Goal: Task Accomplishment & Management: Manage account settings

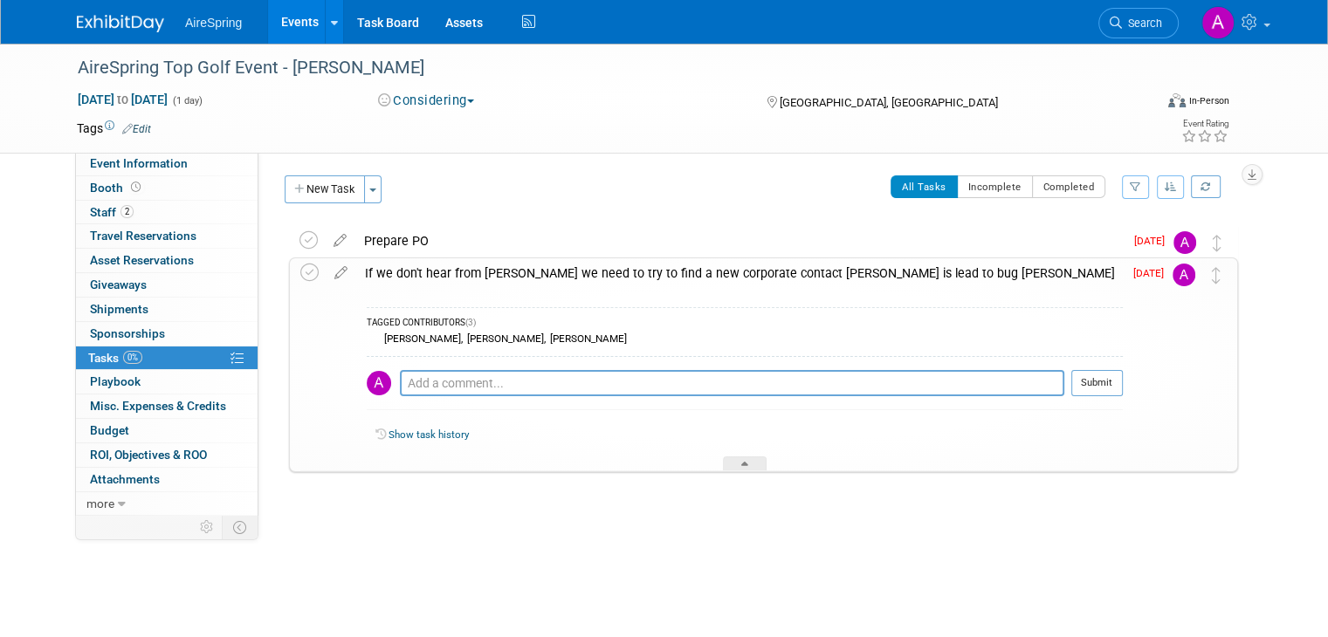
click at [278, 25] on link "Events" at bounding box center [300, 22] width 64 height 44
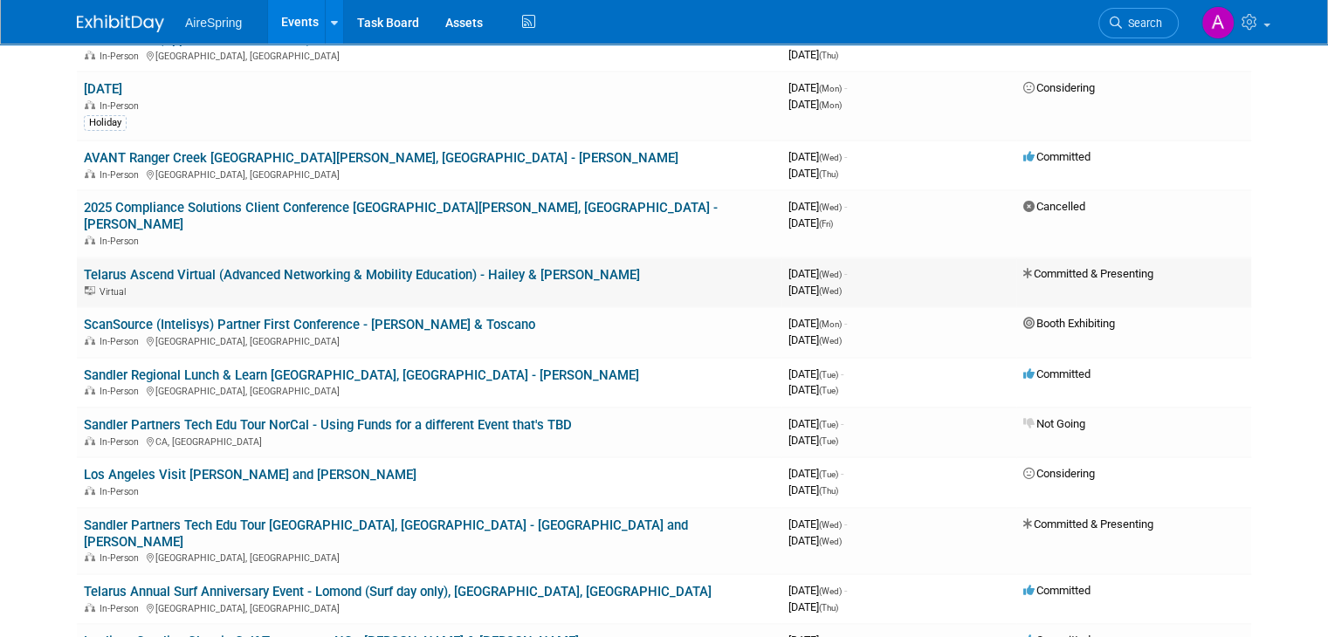
scroll to position [524, 0]
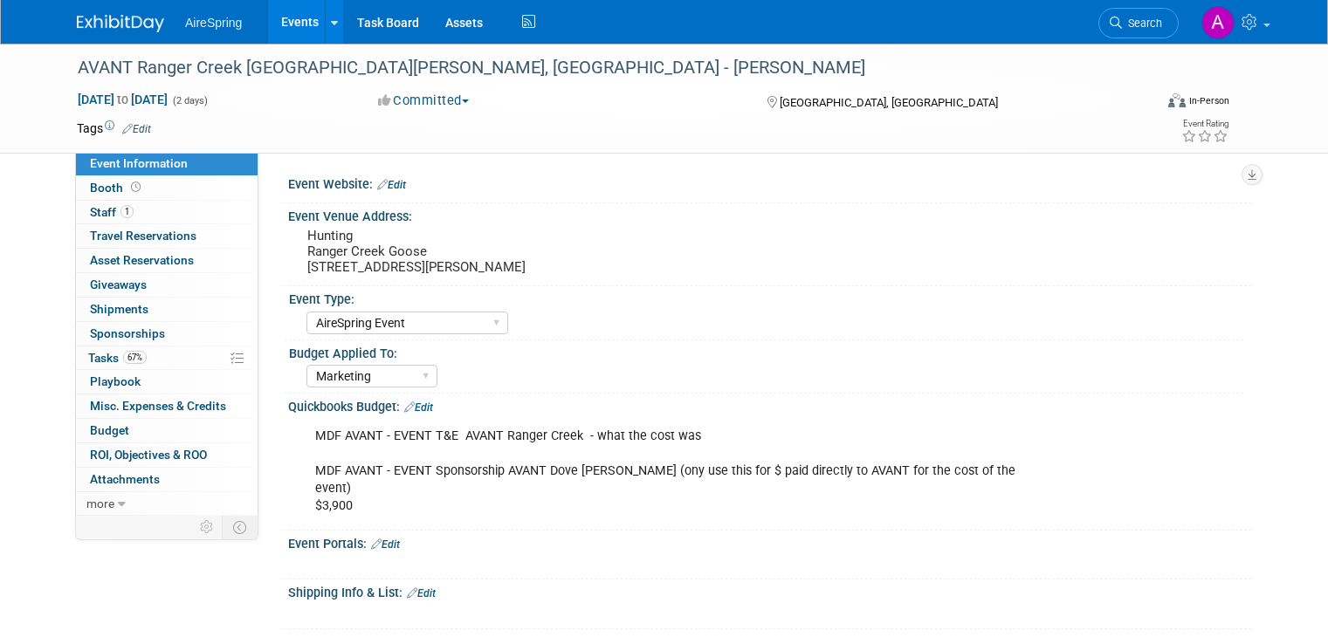
select select "AireSpring Event"
select select "Marketing"
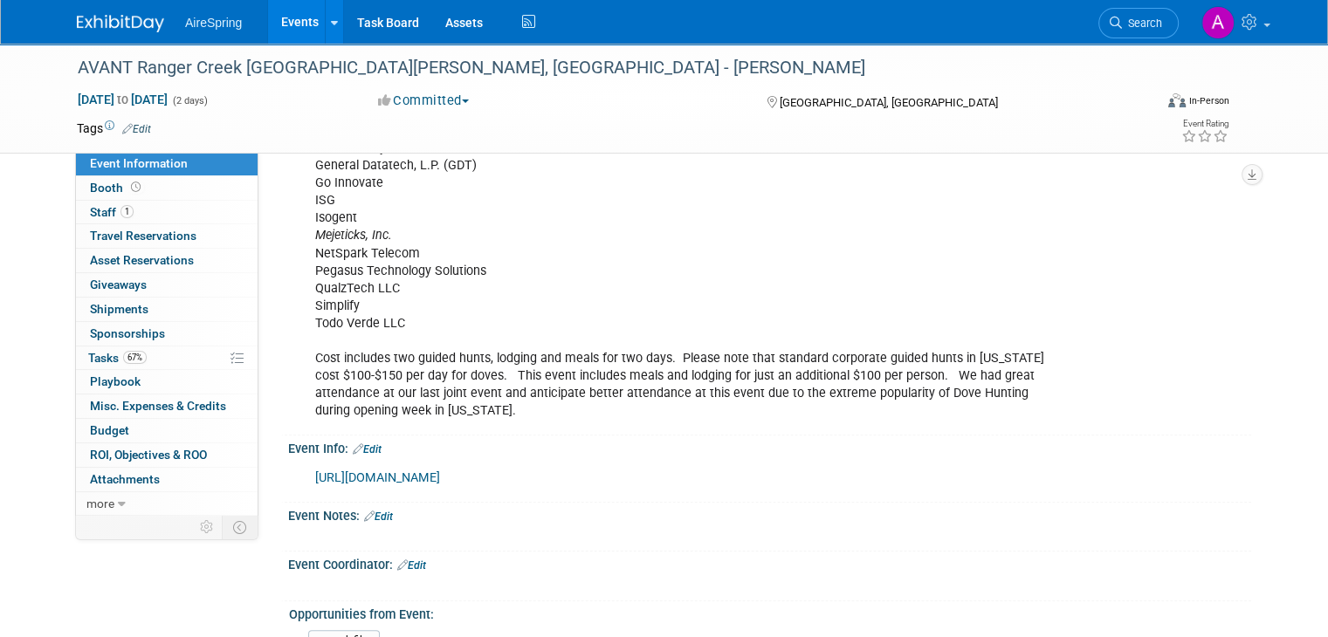
scroll to position [1222, 0]
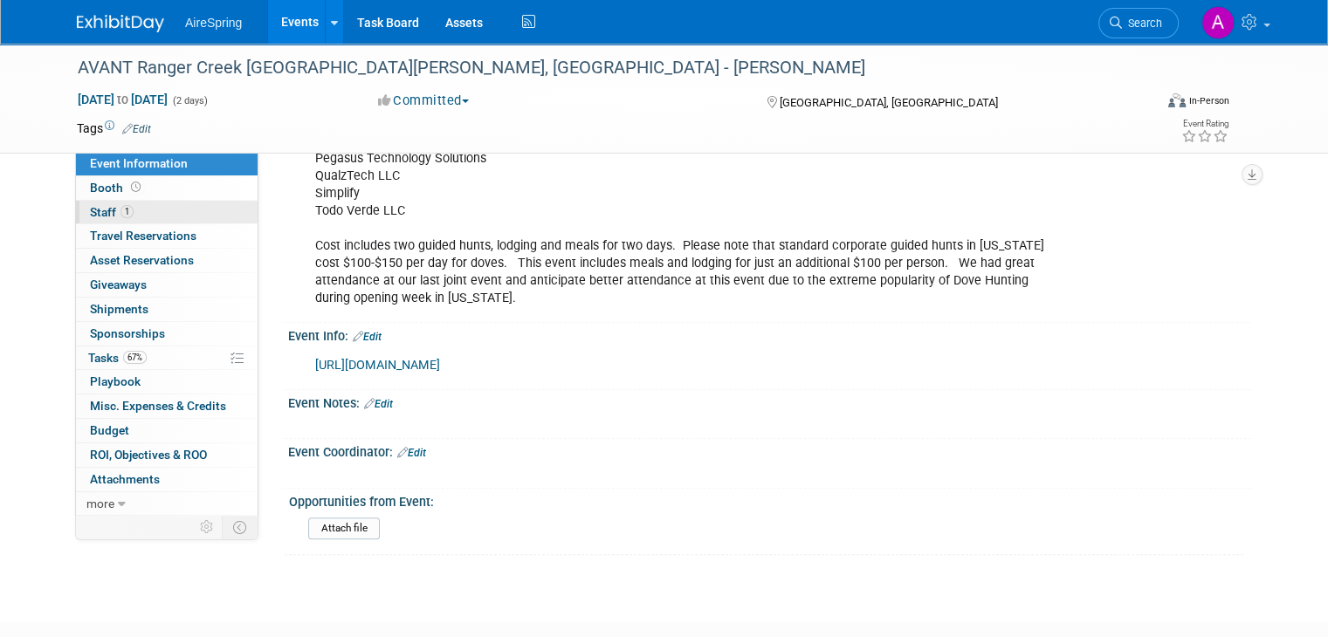
click at [143, 210] on link "1 Staff 1" at bounding box center [167, 213] width 182 height 24
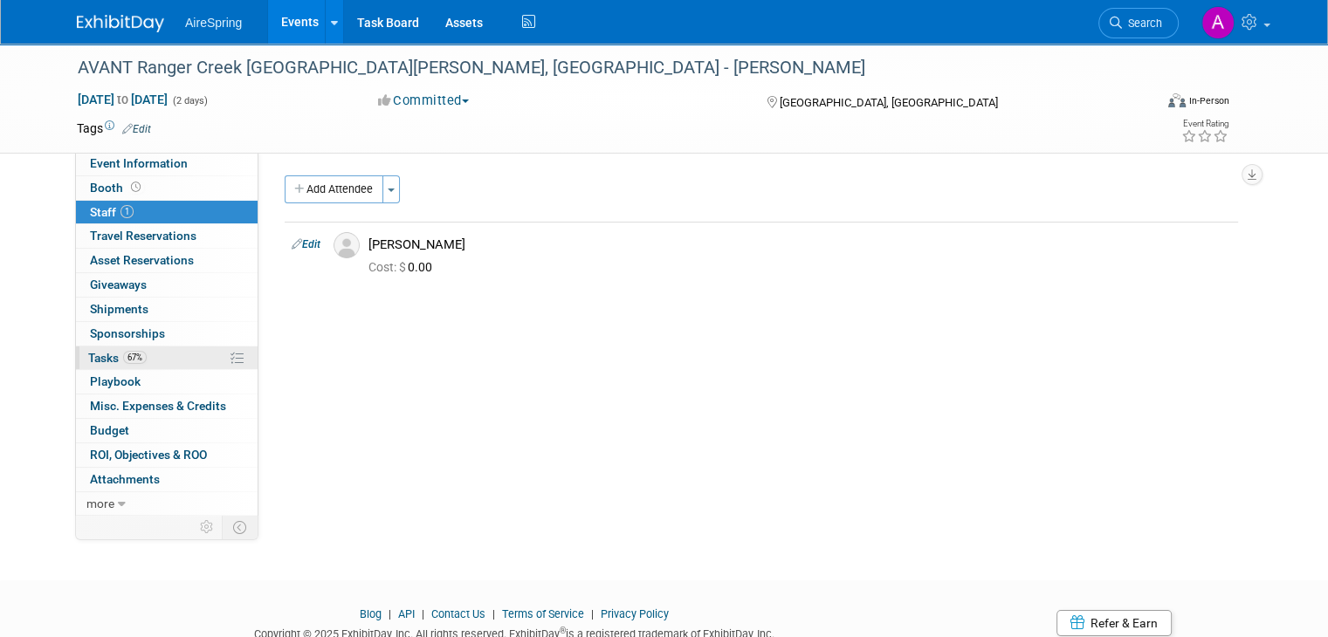
click at [143, 357] on link "67% Tasks 67%" at bounding box center [167, 359] width 182 height 24
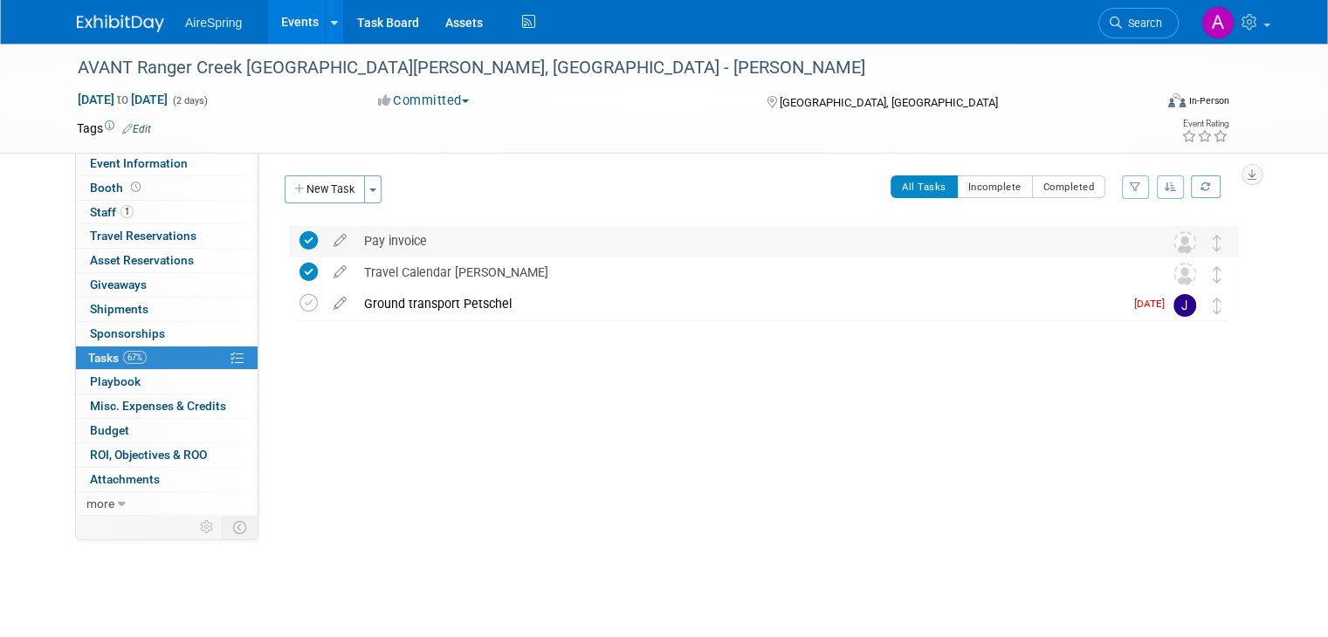
click at [398, 240] on div "Pay invoice" at bounding box center [746, 241] width 783 height 30
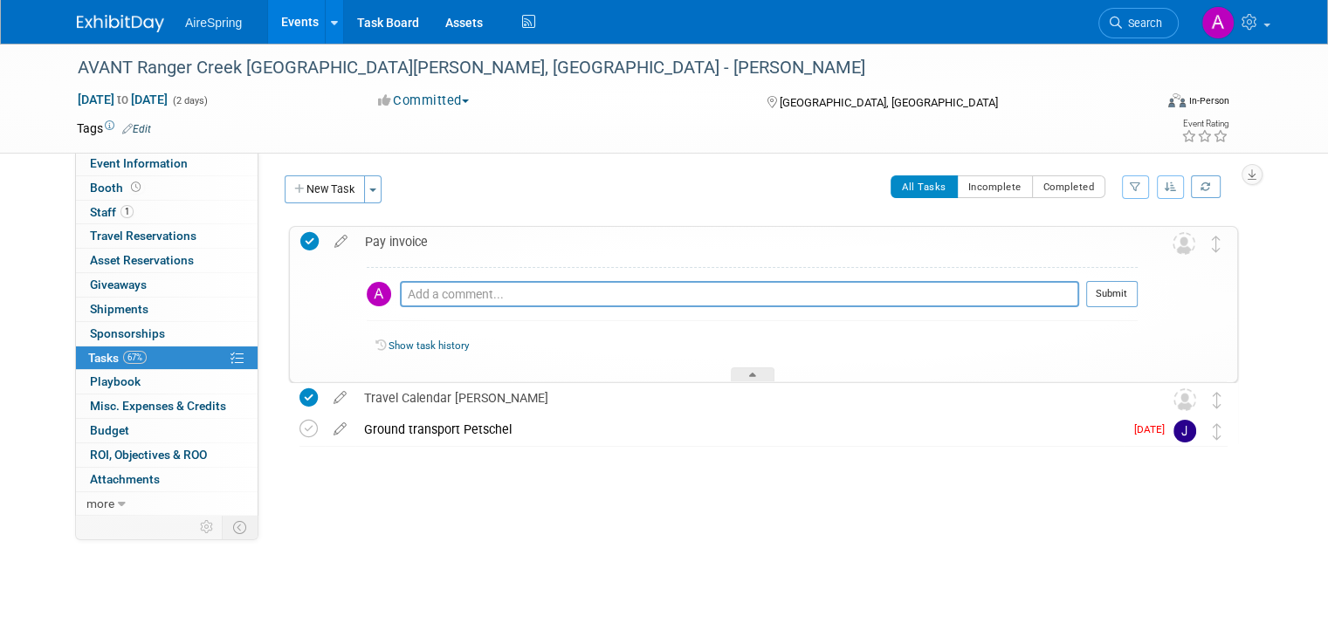
click at [398, 239] on div "Pay invoice" at bounding box center [746, 242] width 781 height 30
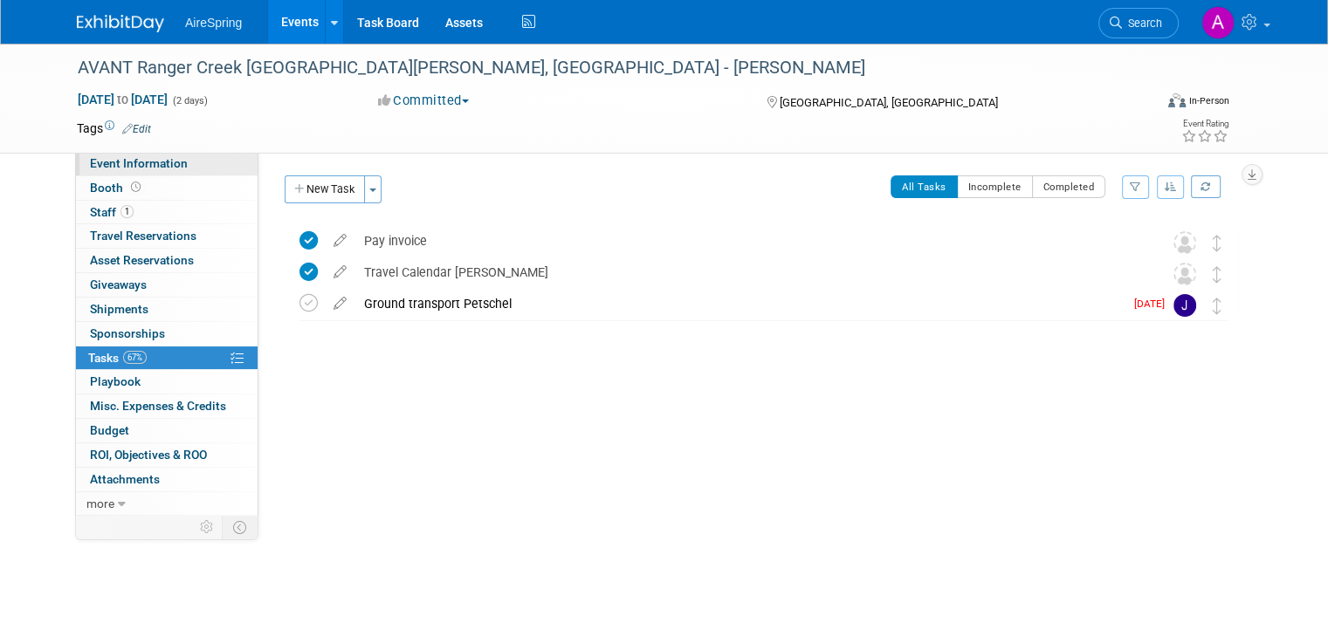
click at [154, 166] on span "Event Information" at bounding box center [139, 163] width 98 height 14
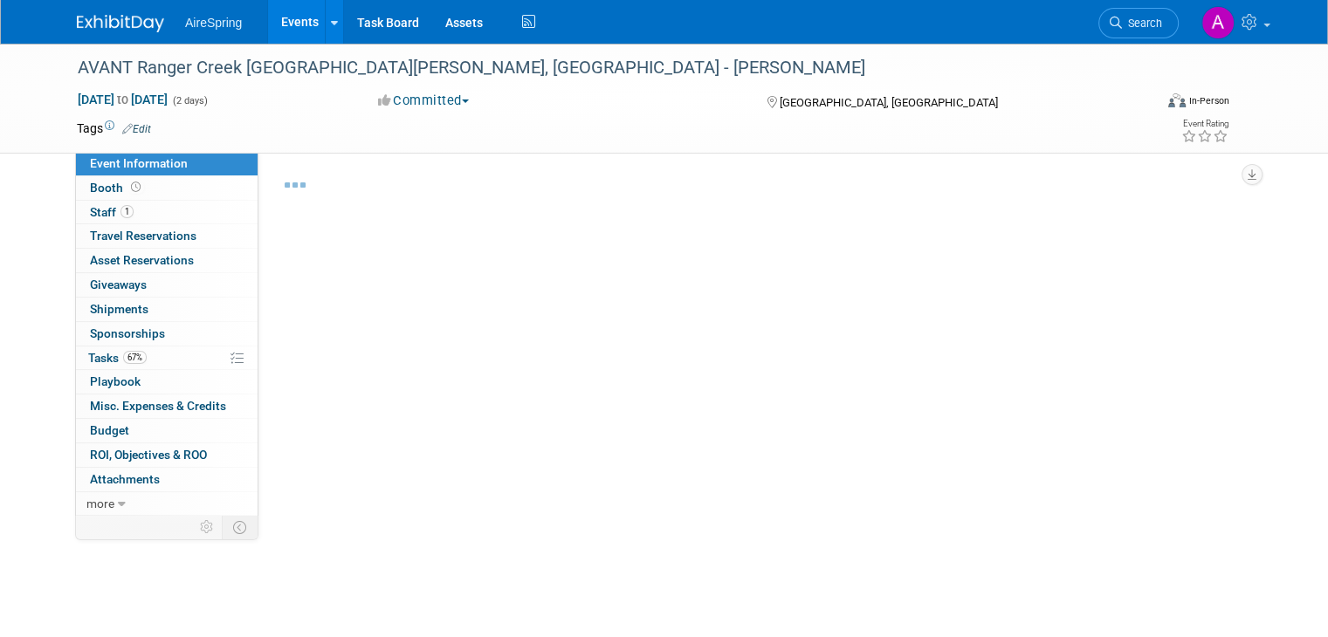
select select "AireSpring Event"
select select "Marketing"
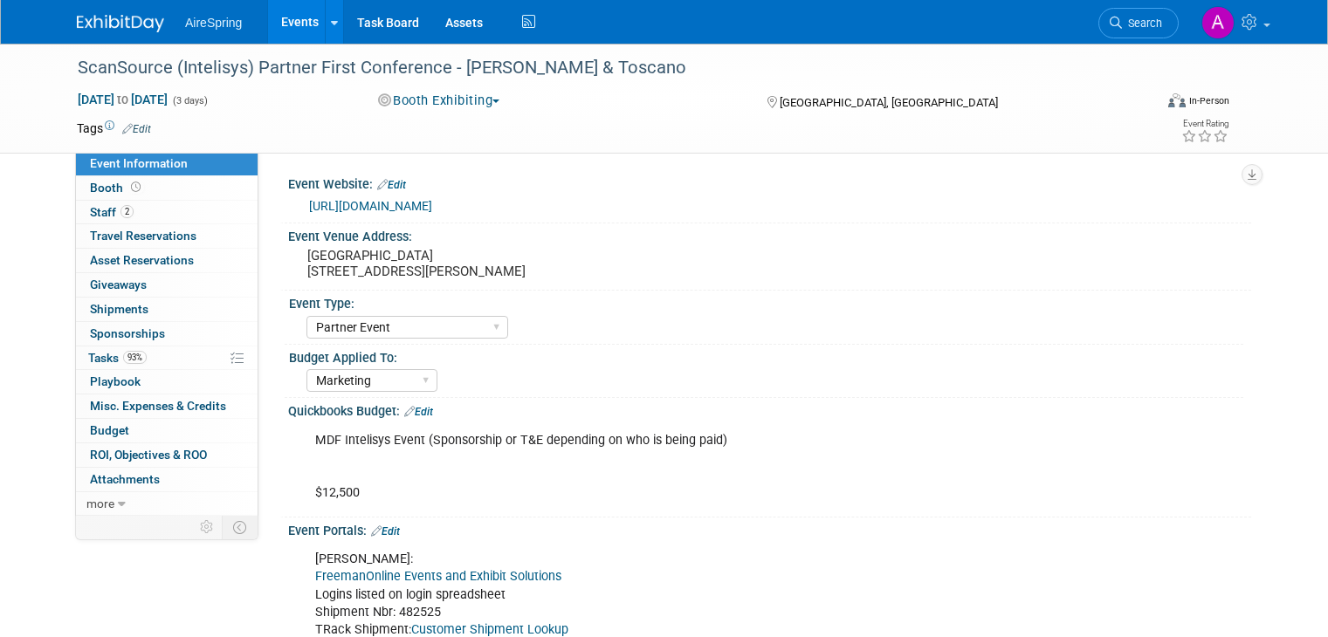
select select "Partner Event"
select select "Marketing"
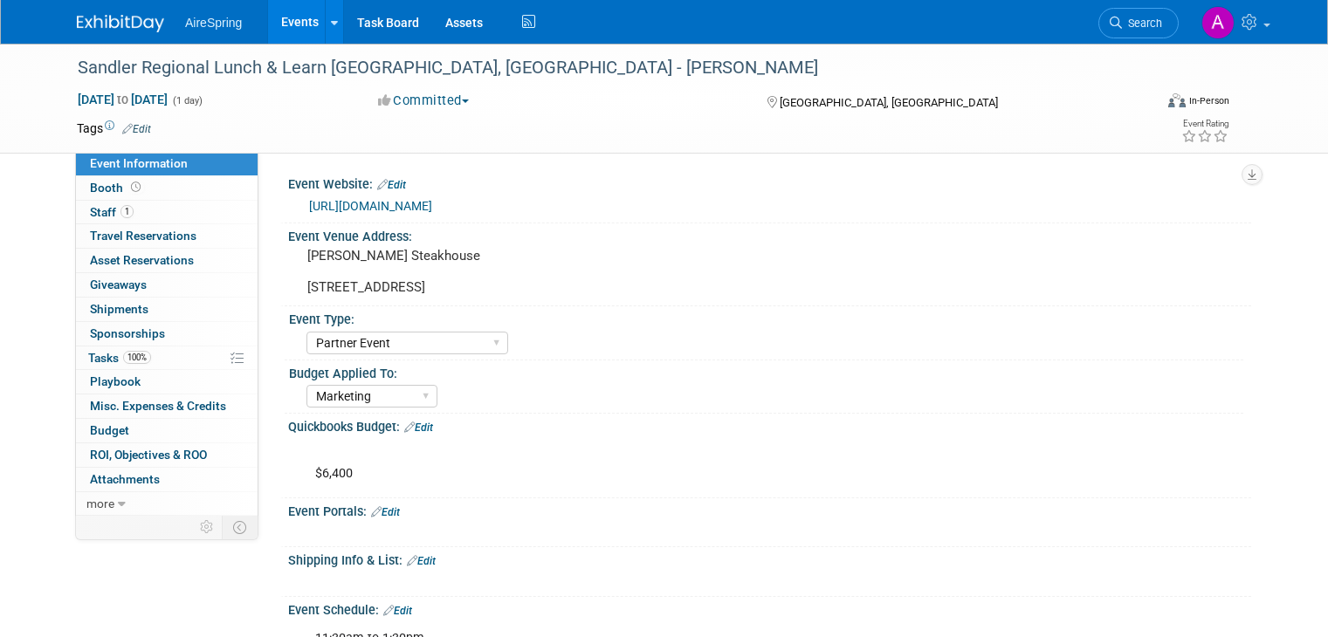
select select "Partner Event"
select select "Marketing"
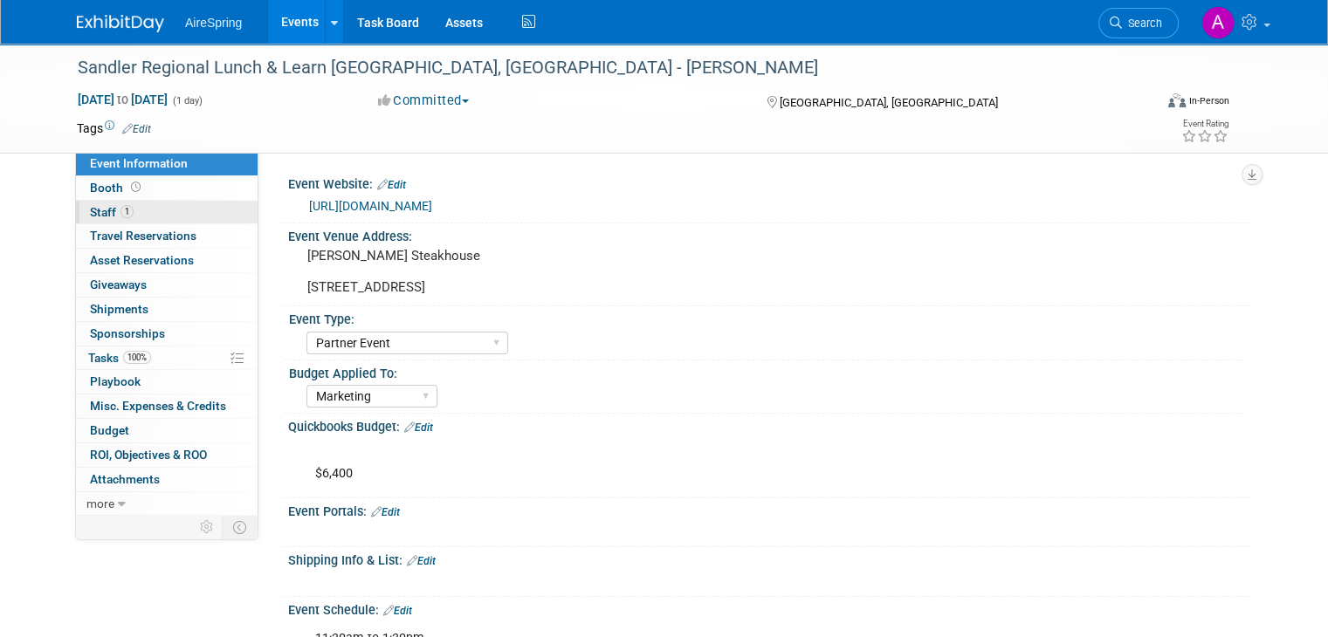
click at [126, 220] on link "1 Staff 1" at bounding box center [167, 213] width 182 height 24
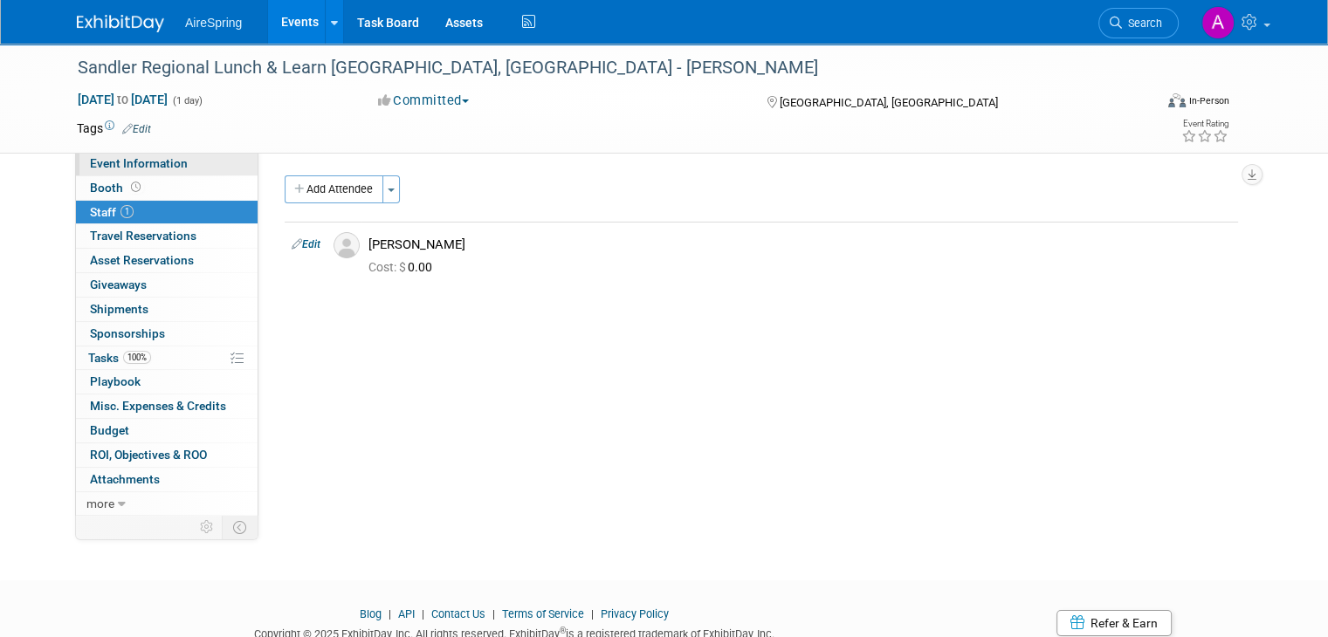
click at [138, 163] on span "Event Information" at bounding box center [139, 163] width 98 height 14
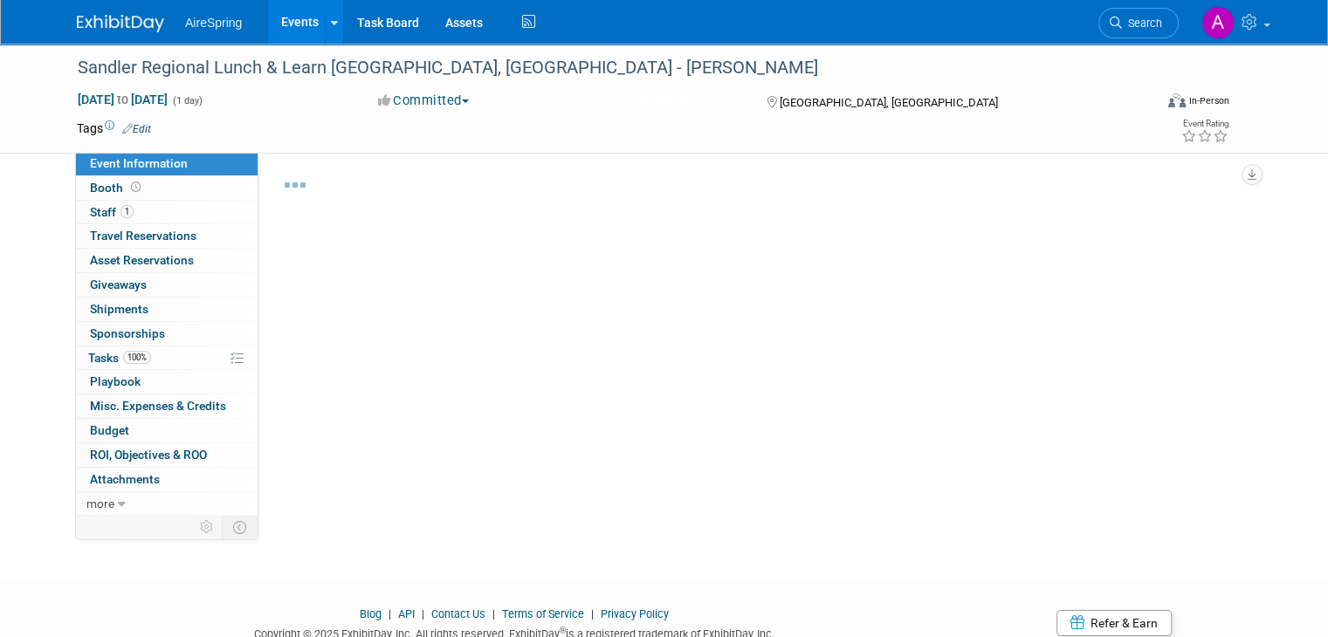
select select "Partner Event"
select select "Marketing"
